Goal: Transaction & Acquisition: Subscribe to service/newsletter

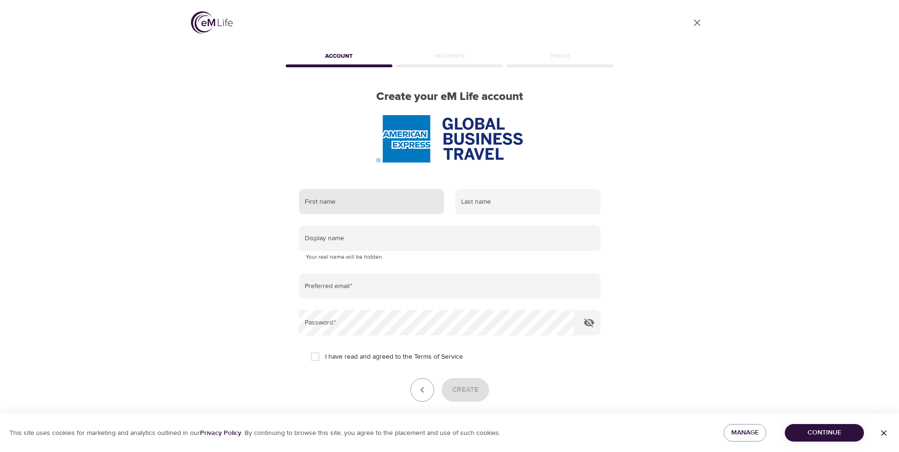
click at [371, 196] on input "text" at bounding box center [371, 202] width 145 height 26
type input "Cara"
type input "Crolla"
type input "[EMAIL_ADDRESS][DOMAIN_NAME]"
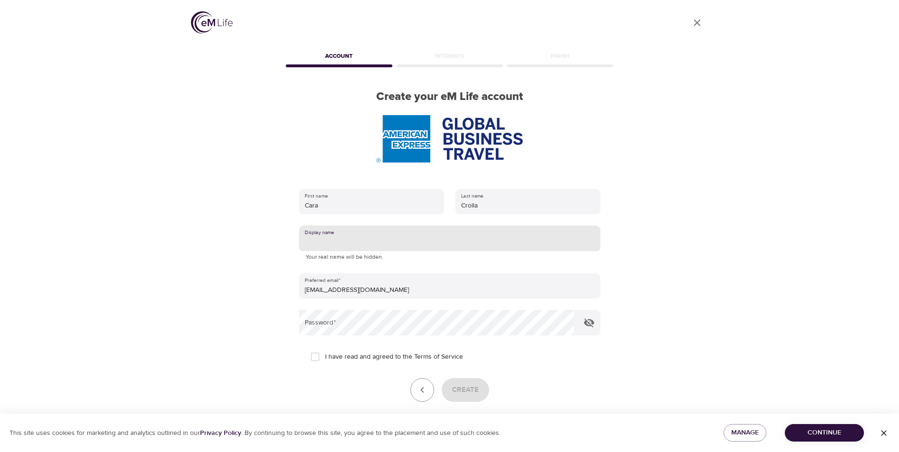
click at [376, 237] on input "text" at bounding box center [449, 239] width 301 height 26
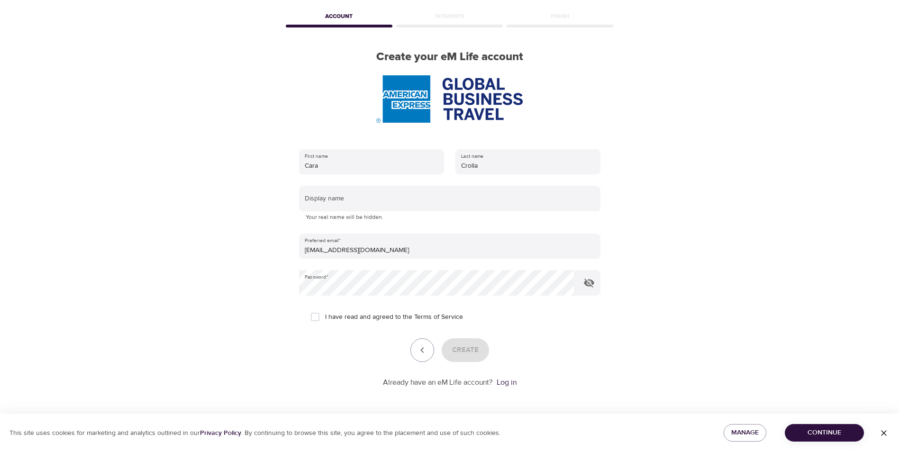
click at [335, 319] on span "I have read and agreed to the Terms of Service" at bounding box center [394, 317] width 138 height 10
click at [325, 319] on input "I have read and agreed to the Terms of Service" at bounding box center [315, 317] width 20 height 20
checkbox input "true"
click at [457, 350] on span "Create" at bounding box center [465, 350] width 27 height 12
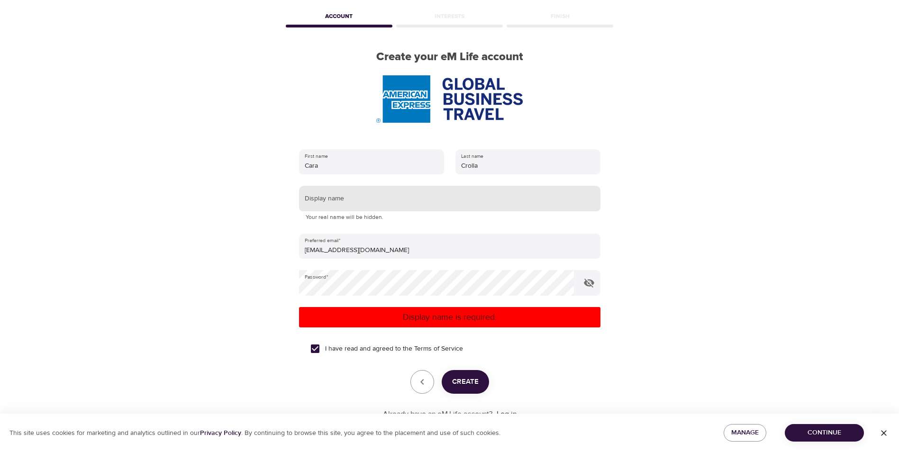
click at [422, 198] on input "text" at bounding box center [449, 199] width 301 height 26
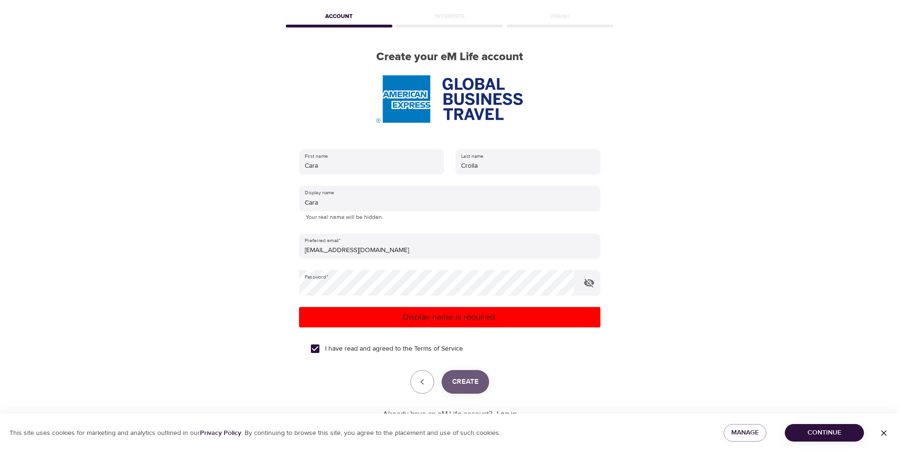
click at [468, 383] on span "Create" at bounding box center [465, 382] width 27 height 12
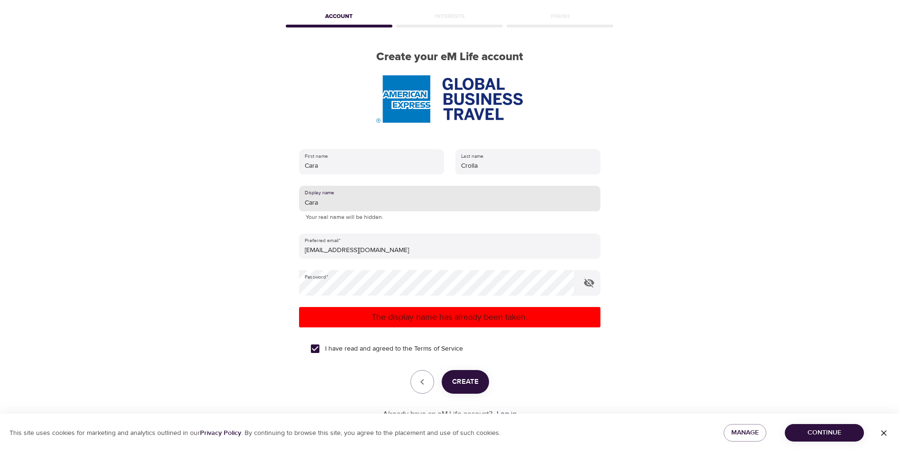
click at [357, 201] on input "Cara" at bounding box center [449, 199] width 301 height 26
type input "Cara1"
click at [461, 392] on button "Create" at bounding box center [465, 382] width 47 height 24
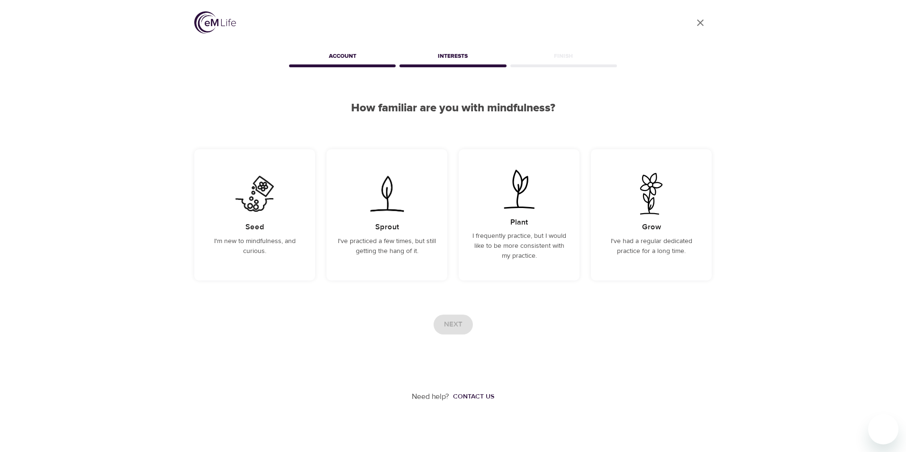
click at [453, 322] on div "Next" at bounding box center [452, 325] width 517 height 20
click at [247, 220] on div "Seed I'm new to mindfulness, and curious." at bounding box center [254, 214] width 121 height 131
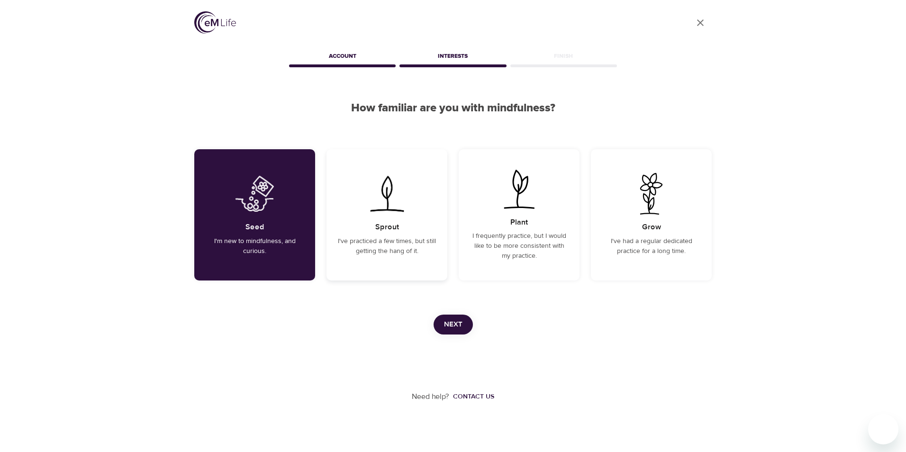
click at [381, 220] on div "Sprout I've practiced a few times, but still getting the hang of it." at bounding box center [387, 214] width 121 height 131
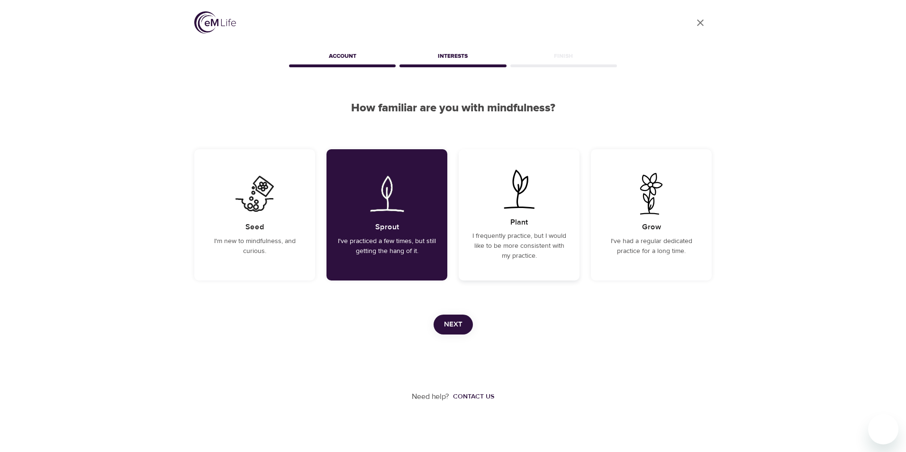
click at [512, 225] on h5 "Plant" at bounding box center [519, 223] width 18 height 10
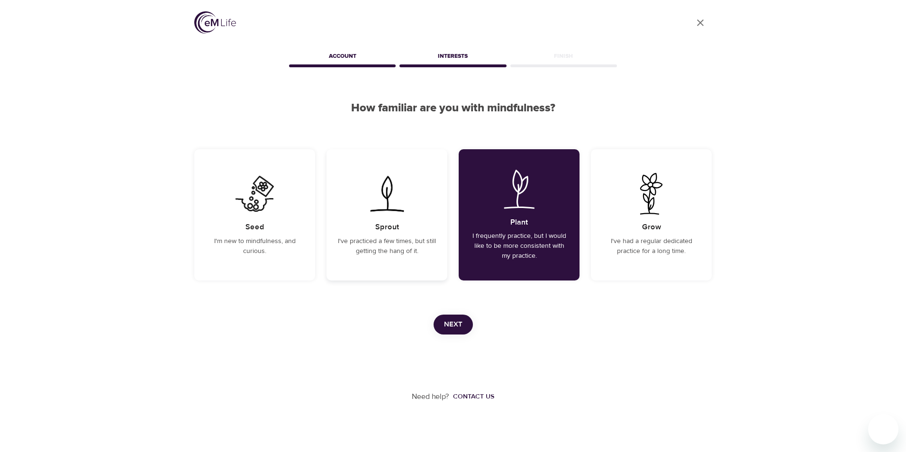
click at [378, 237] on p "I've practiced a few times, but still getting the hang of it." at bounding box center [387, 246] width 98 height 20
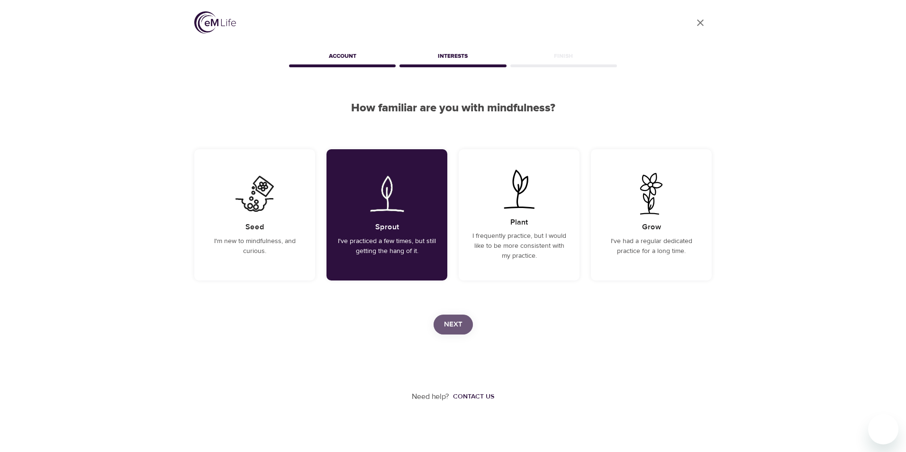
click at [466, 331] on button "Next" at bounding box center [453, 325] width 39 height 20
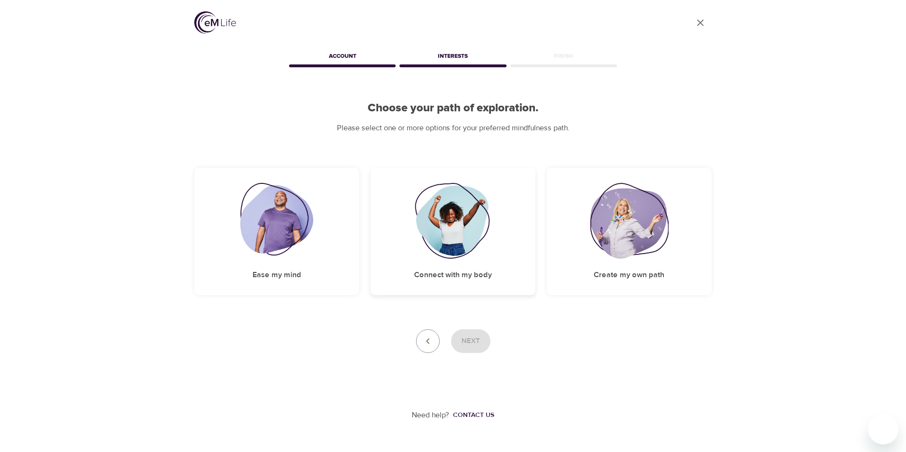
click at [459, 233] on img at bounding box center [453, 221] width 77 height 76
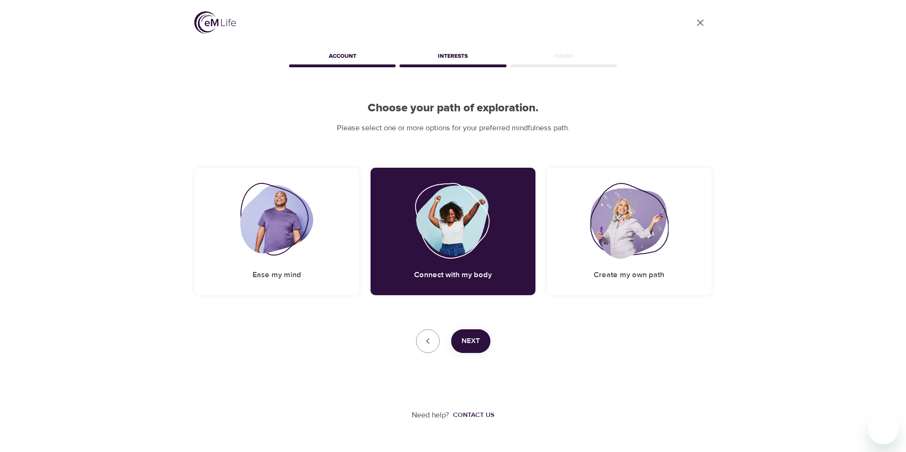
click at [468, 336] on span "Next" at bounding box center [471, 341] width 18 height 12
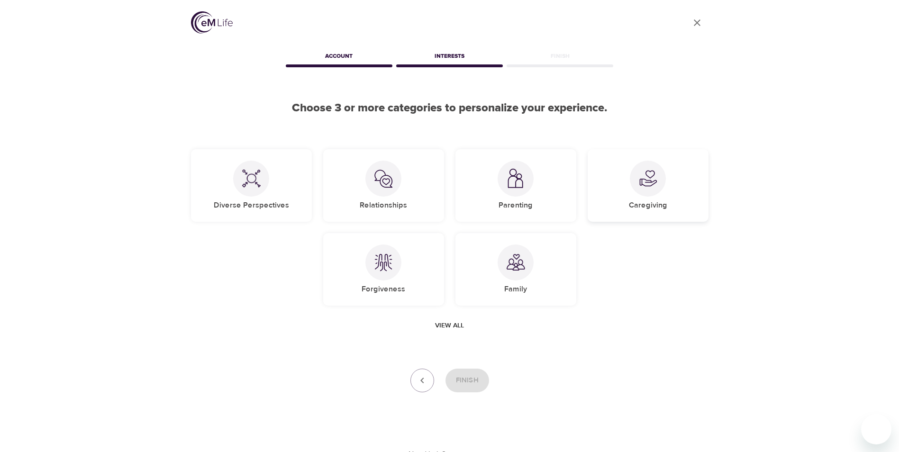
click at [631, 189] on div "Caregiving" at bounding box center [648, 185] width 121 height 73
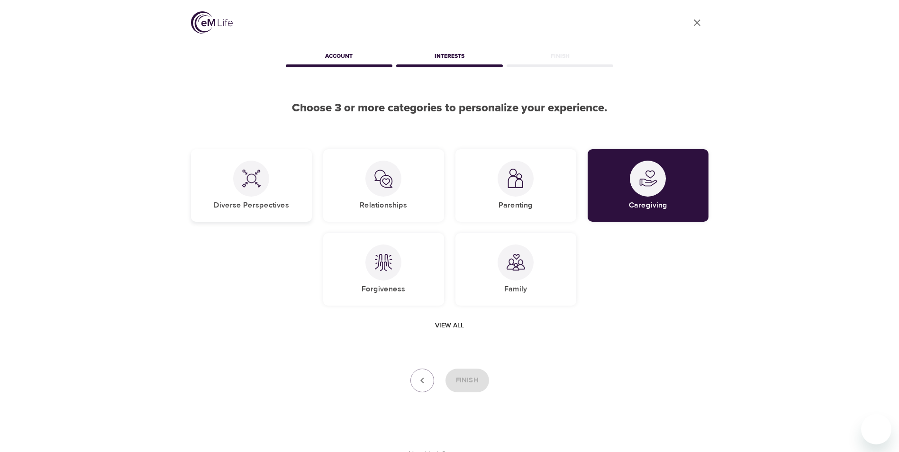
click at [240, 185] on div at bounding box center [251, 179] width 36 height 36
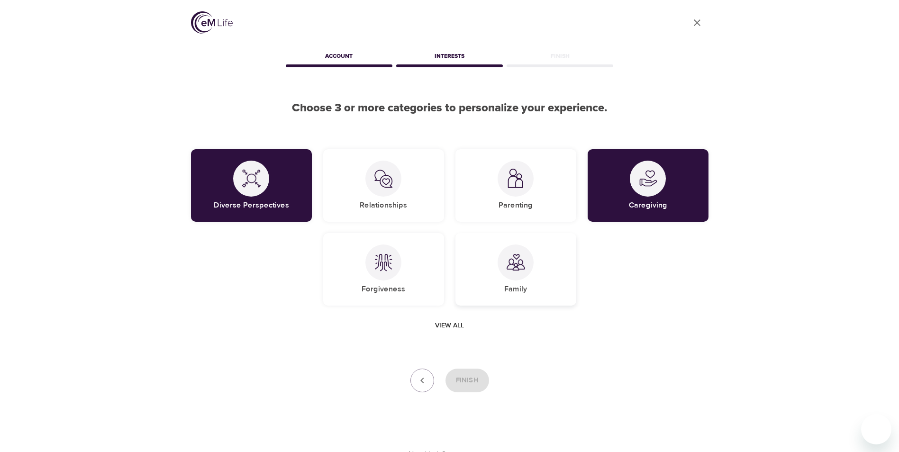
click at [518, 267] on img at bounding box center [515, 262] width 19 height 19
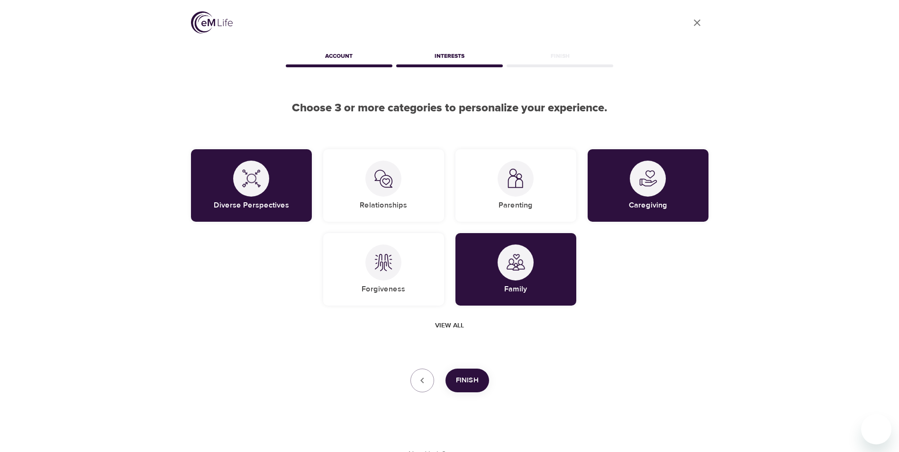
click at [478, 376] on button "Finish" at bounding box center [467, 381] width 44 height 24
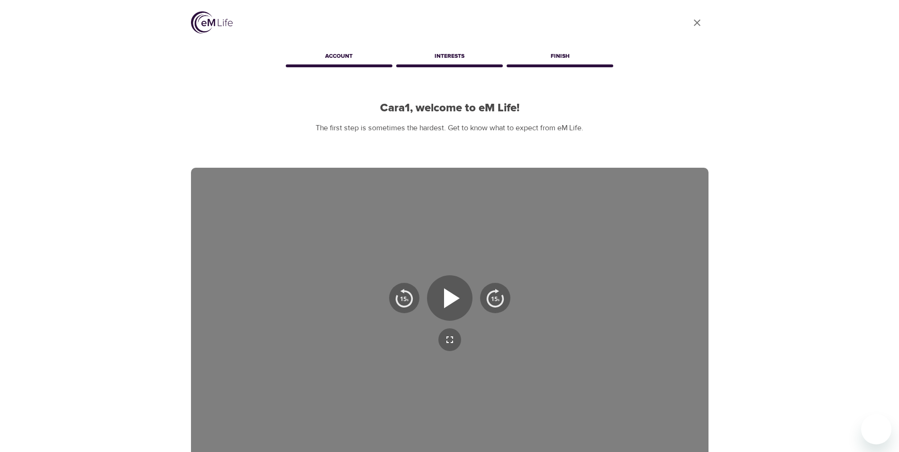
scroll to position [132, 0]
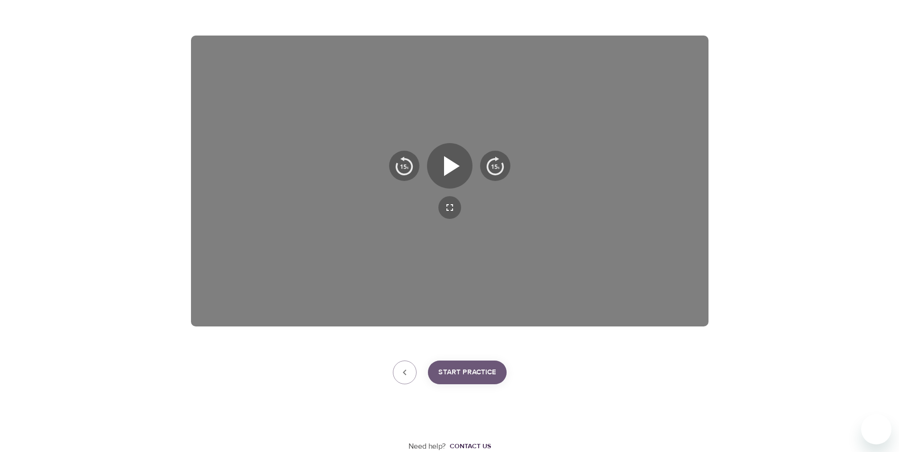
click at [485, 372] on span "Start Practice" at bounding box center [467, 372] width 58 height 12
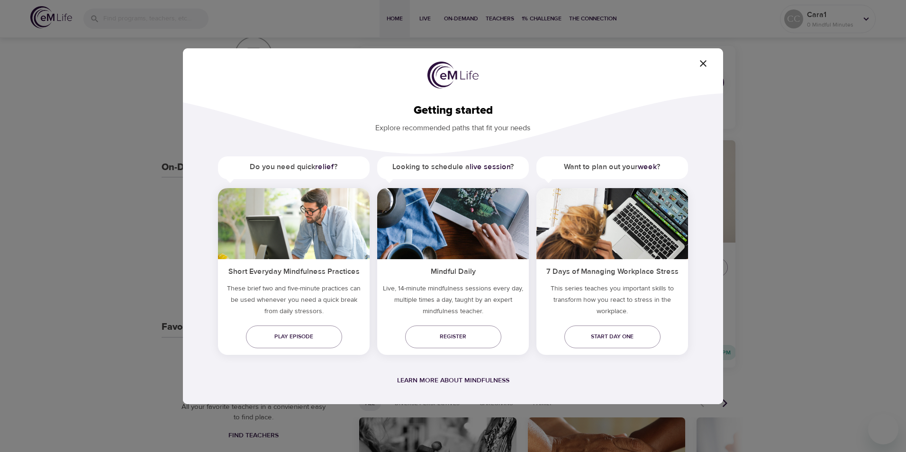
click at [704, 66] on icon "button" at bounding box center [703, 63] width 11 height 11
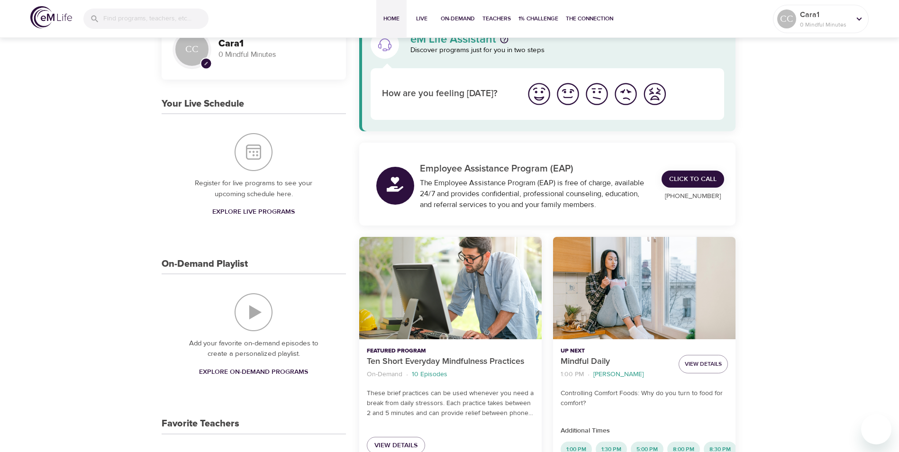
scroll to position [95, 0]
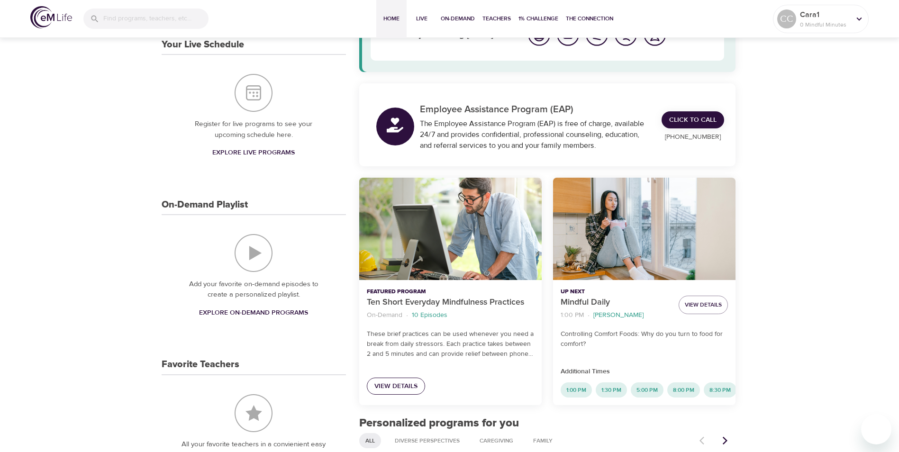
click at [410, 389] on span "View Details" at bounding box center [395, 387] width 43 height 12
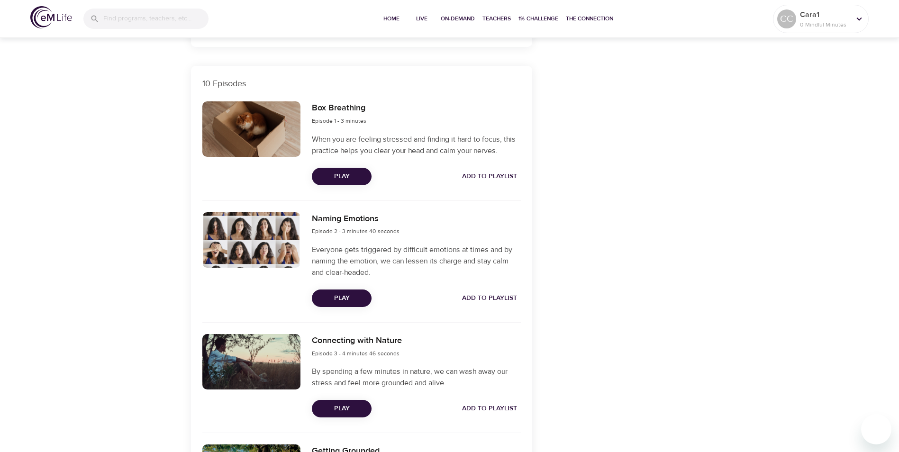
scroll to position [237, 0]
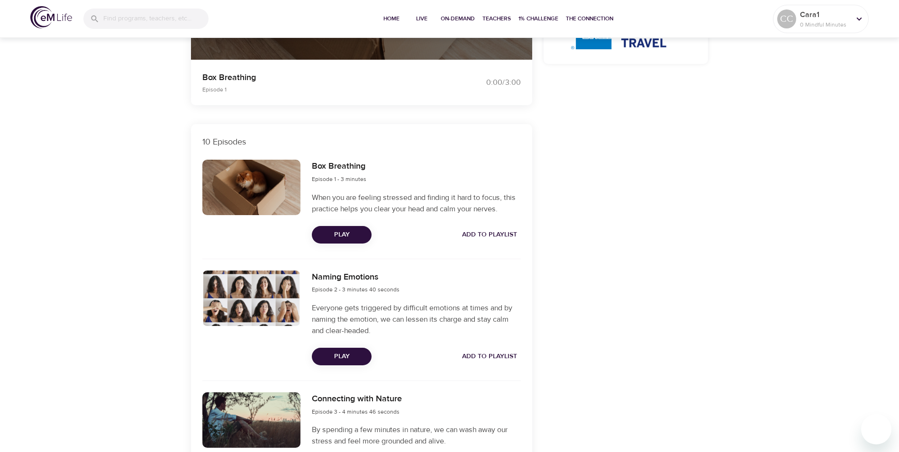
click at [277, 192] on div at bounding box center [251, 187] width 99 height 55
click at [354, 233] on span "Play" at bounding box center [341, 235] width 45 height 12
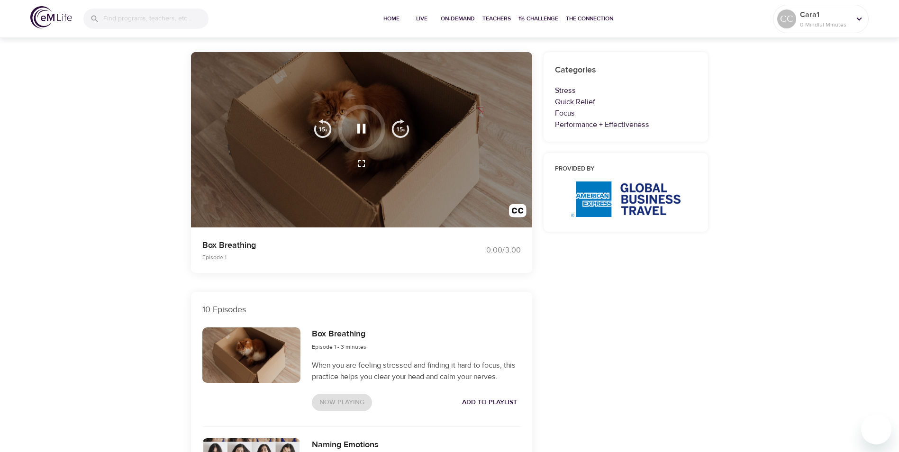
scroll to position [0, 0]
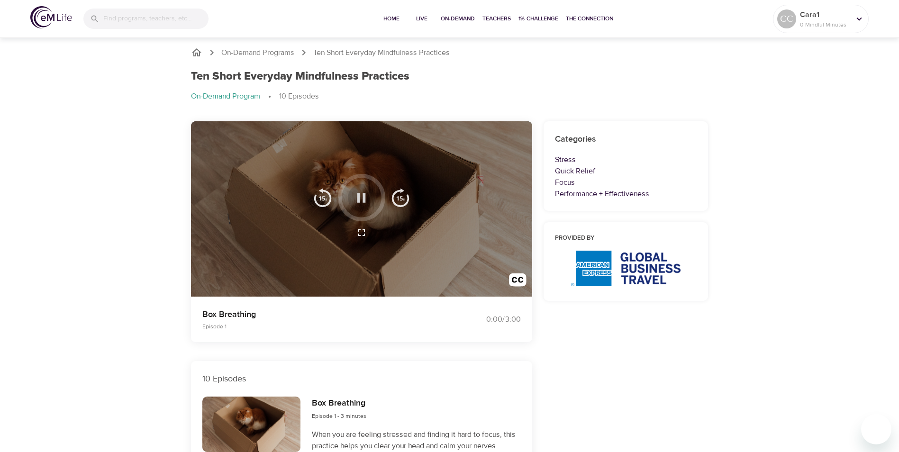
click at [363, 197] on icon "button" at bounding box center [361, 197] width 9 height 9
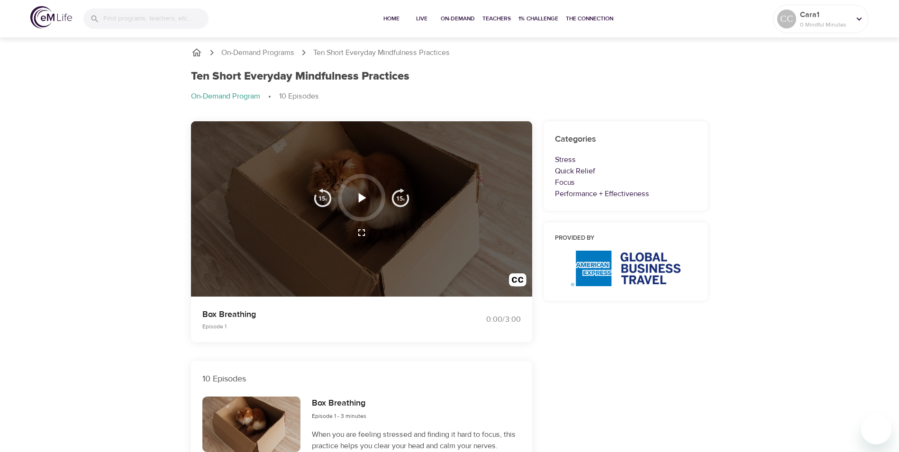
click at [363, 197] on icon "button" at bounding box center [363, 197] width 8 height 9
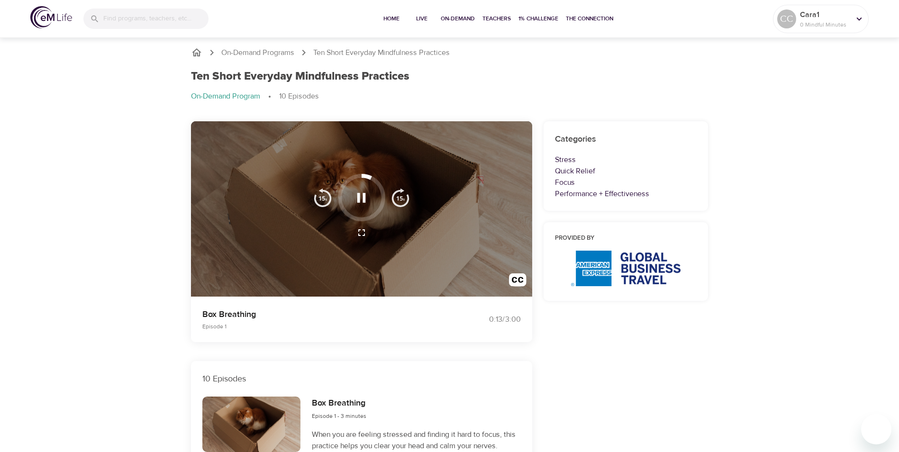
click at [382, 195] on div at bounding box center [361, 197] width 47 height 47
drag, startPoint x: 370, startPoint y: 176, endPoint x: 383, endPoint y: 195, distance: 23.1
click at [381, 194] on div at bounding box center [361, 197] width 47 height 47
click at [400, 196] on img "button" at bounding box center [400, 197] width 19 height 19
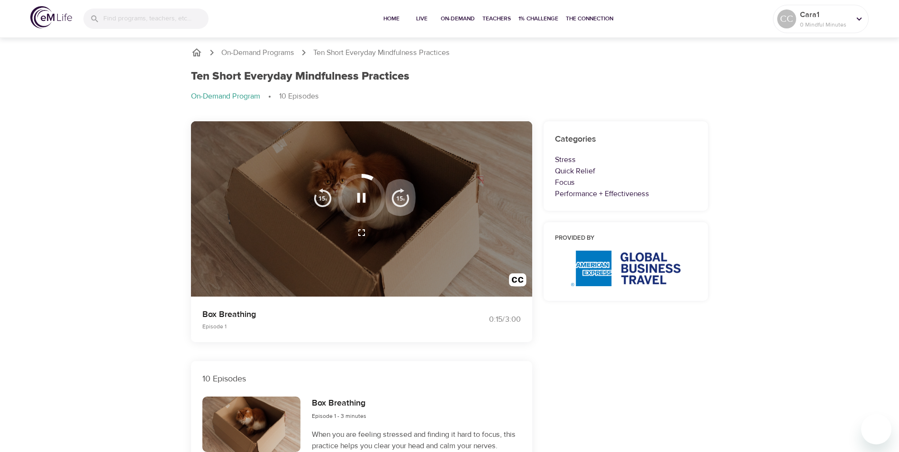
click at [401, 196] on img "button" at bounding box center [400, 197] width 19 height 19
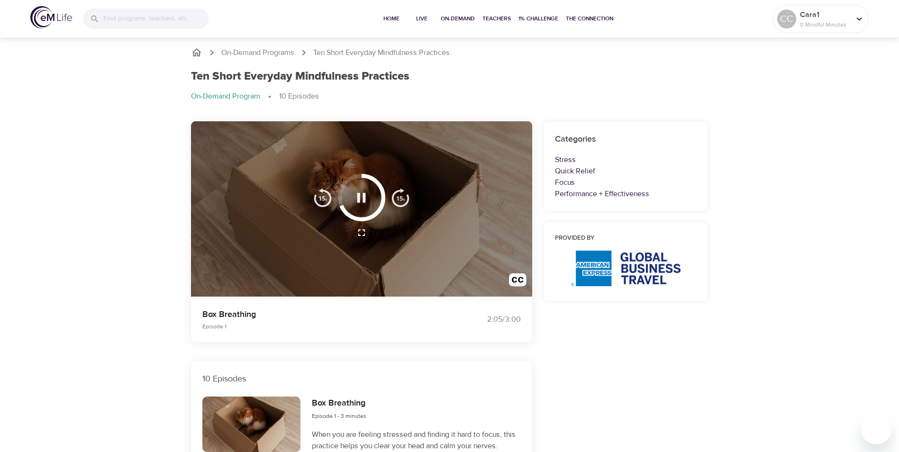
click at [327, 197] on img "button" at bounding box center [322, 197] width 19 height 19
click at [362, 200] on icon "button" at bounding box center [361, 198] width 17 height 17
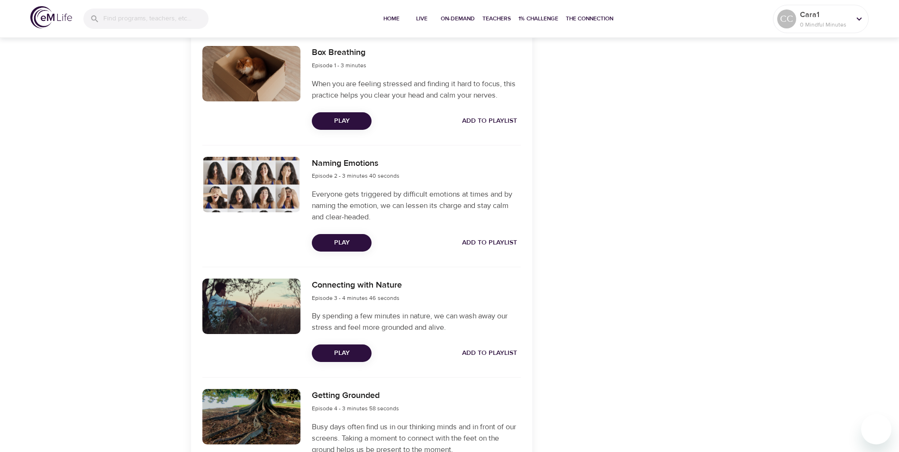
scroll to position [426, 0]
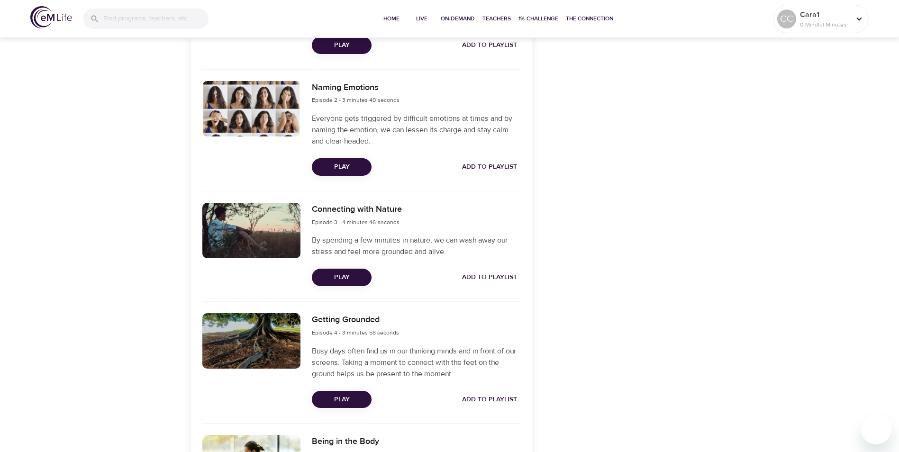
click at [359, 398] on span "Play" at bounding box center [341, 400] width 45 height 12
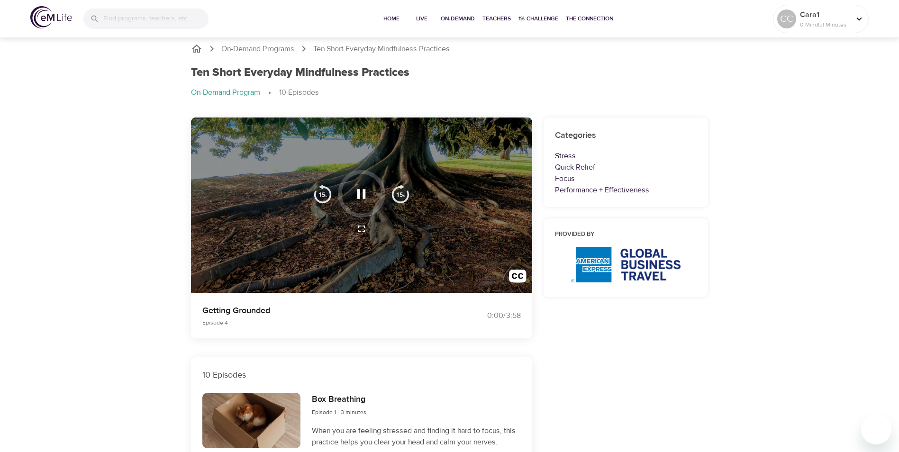
scroll to position [0, 0]
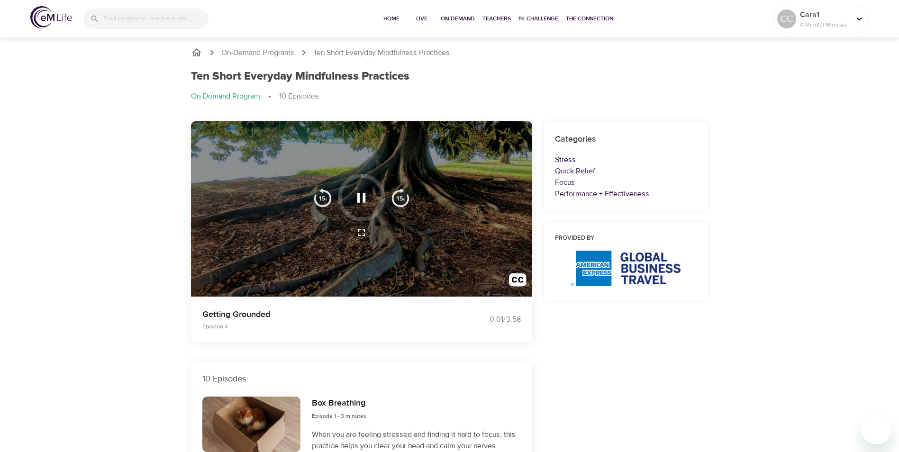
click at [403, 200] on img "button" at bounding box center [400, 197] width 19 height 19
click at [402, 195] on img "button" at bounding box center [400, 197] width 19 height 19
click at [363, 197] on icon "button" at bounding box center [361, 198] width 17 height 17
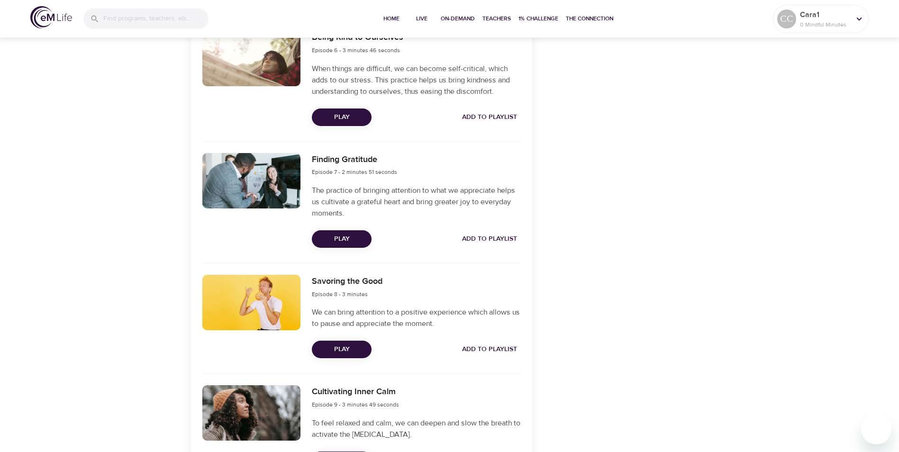
scroll to position [877, 0]
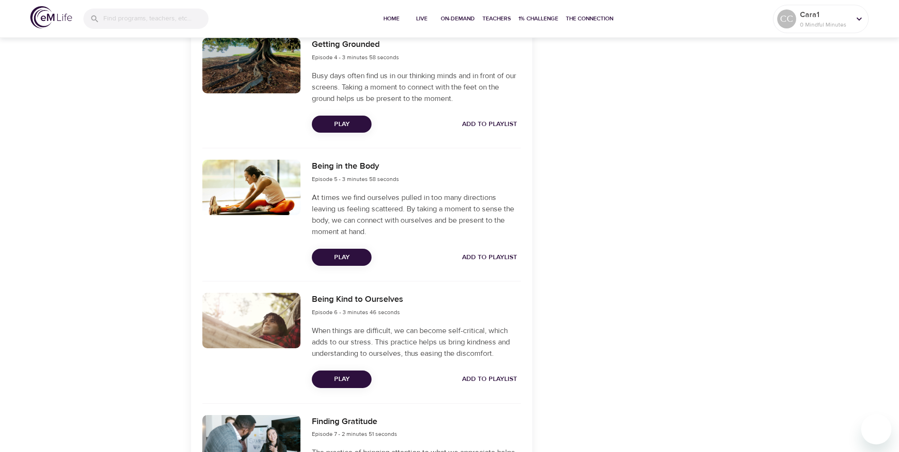
scroll to position [687, 0]
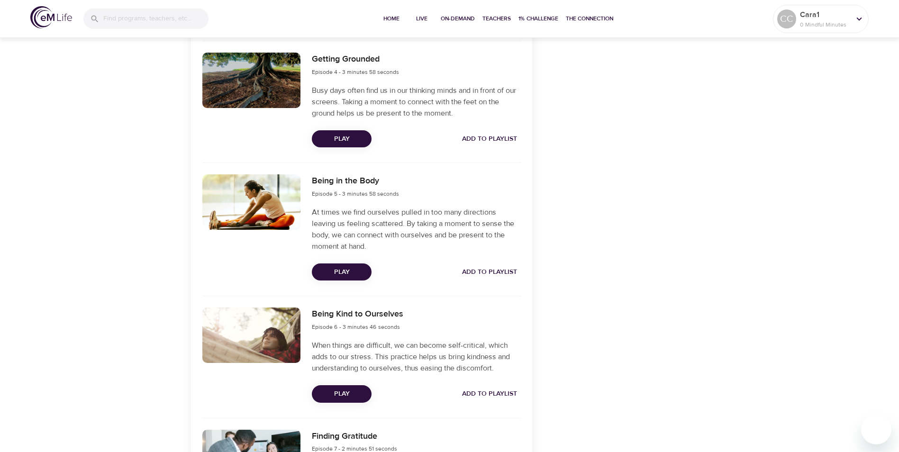
click at [327, 270] on span "Play" at bounding box center [341, 272] width 45 height 12
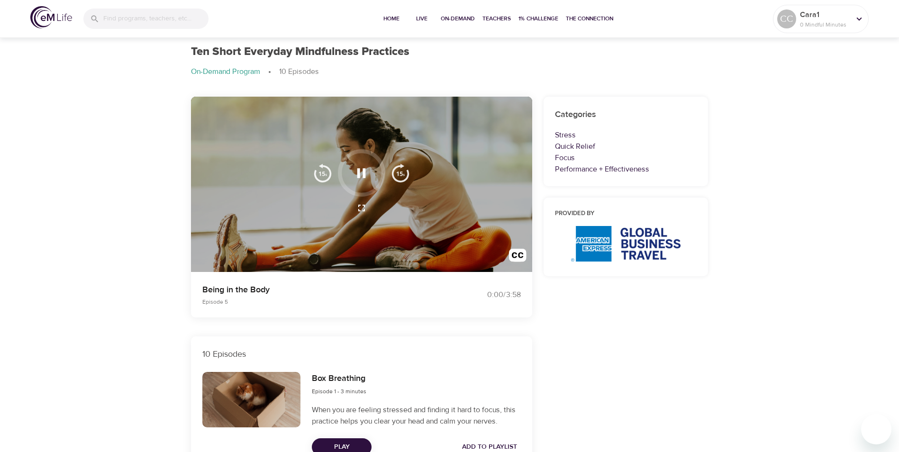
scroll to position [0, 0]
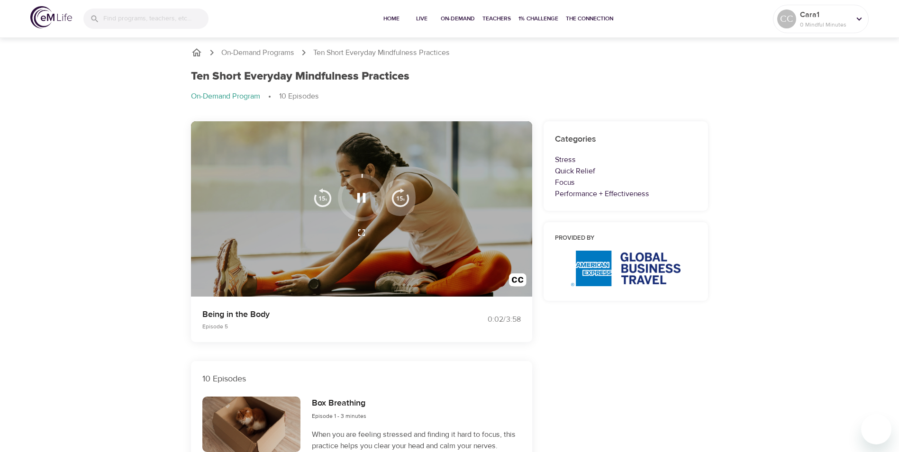
click at [404, 200] on img "button" at bounding box center [400, 197] width 19 height 19
click at [401, 194] on img "button" at bounding box center [400, 197] width 19 height 19
click at [399, 195] on img "button" at bounding box center [400, 197] width 19 height 19
click at [398, 199] on img "button" at bounding box center [400, 197] width 19 height 19
click at [364, 203] on icon "button" at bounding box center [361, 198] width 17 height 17
